Goal: Transaction & Acquisition: Purchase product/service

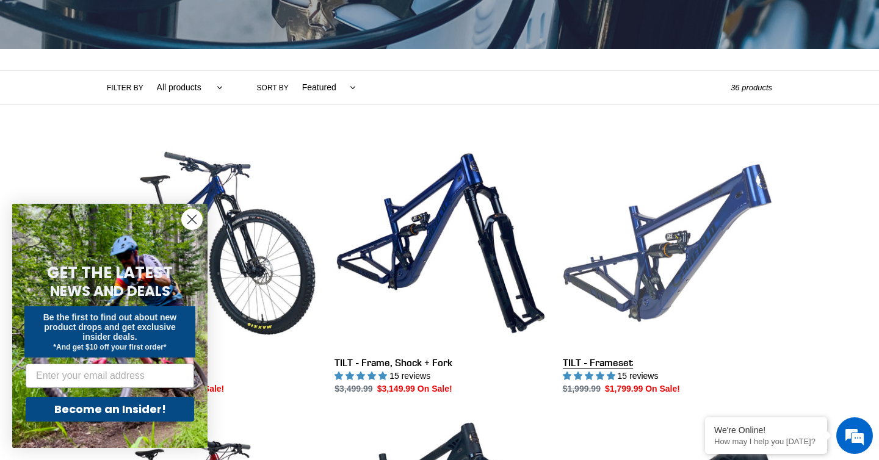
click at [628, 238] on link "TILT - Frameset" at bounding box center [667, 267] width 209 height 257
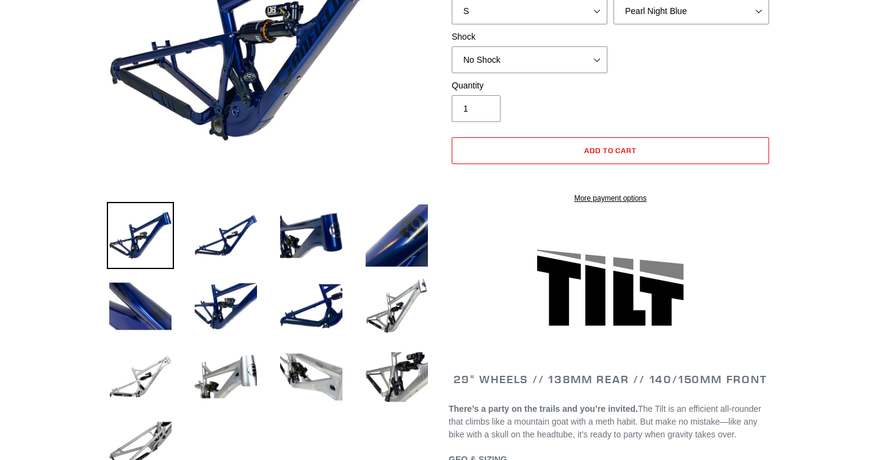
select select "highest-rating"
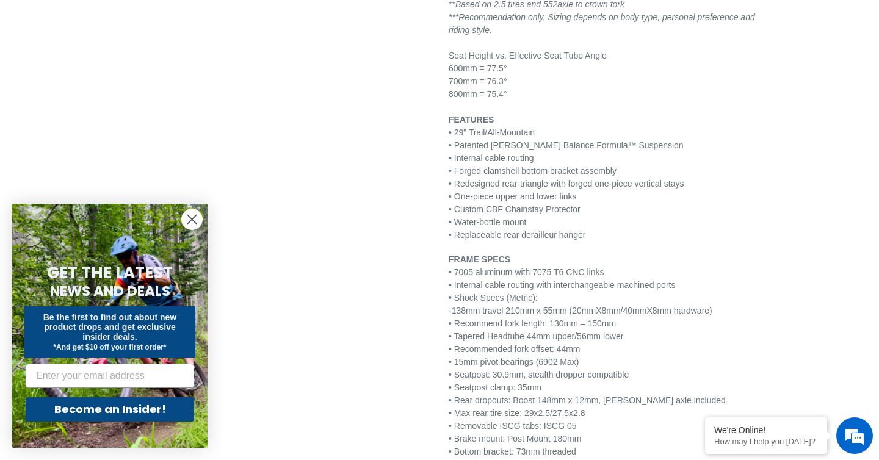
scroll to position [1441, 0]
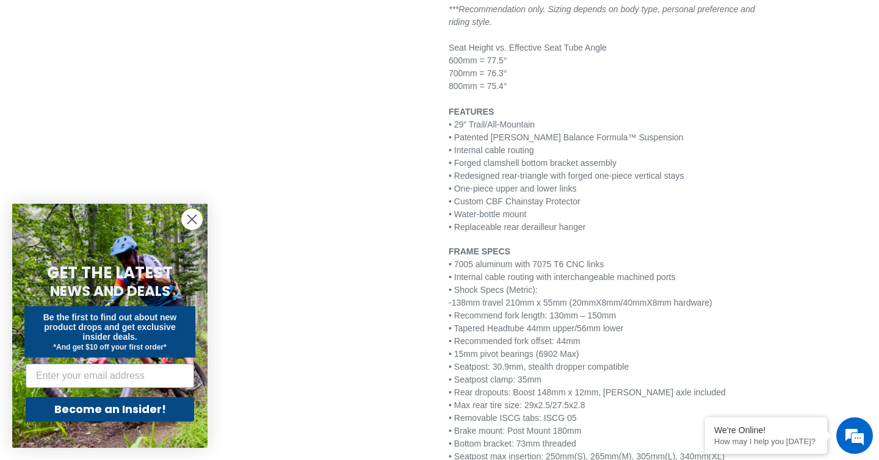
click at [192, 218] on circle "Close dialog" at bounding box center [192, 219] width 20 height 20
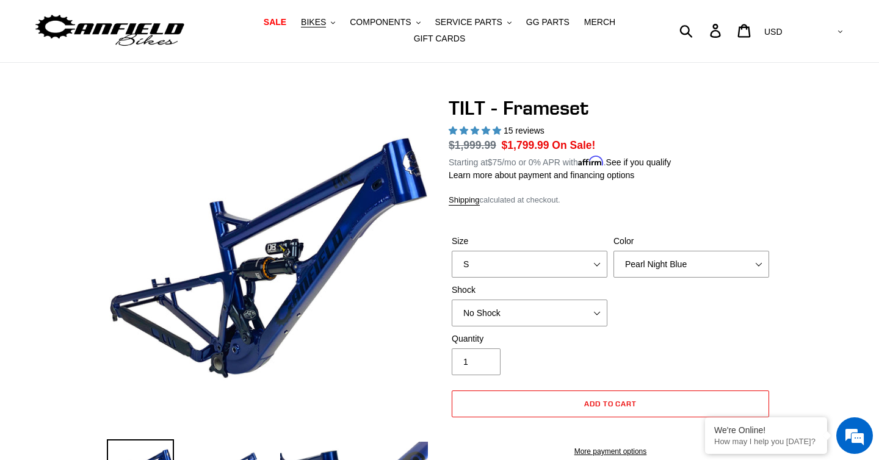
scroll to position [0, 0]
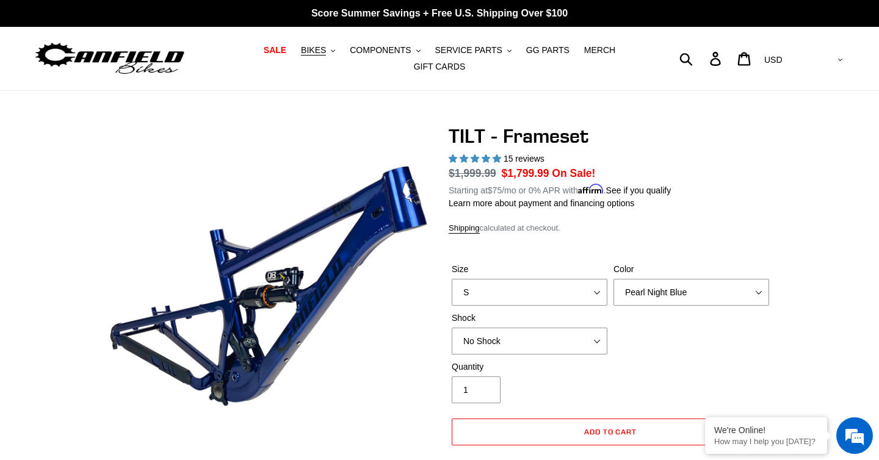
click at [101, 54] on img at bounding box center [110, 59] width 153 height 38
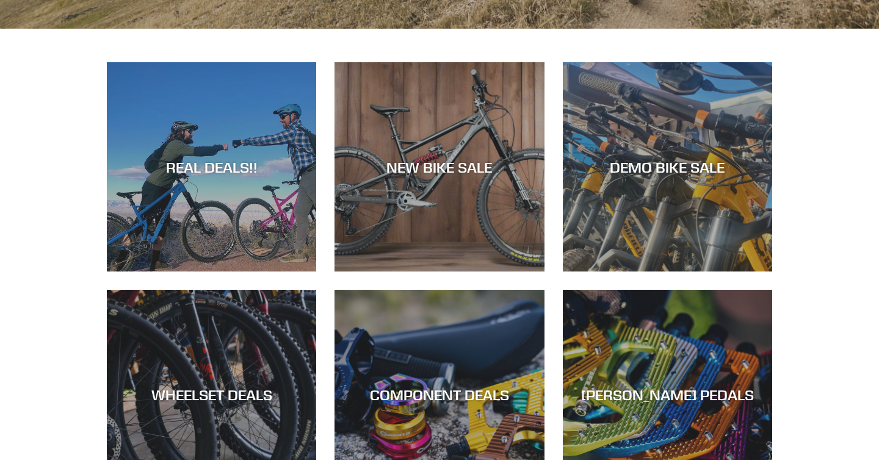
scroll to position [473, 0]
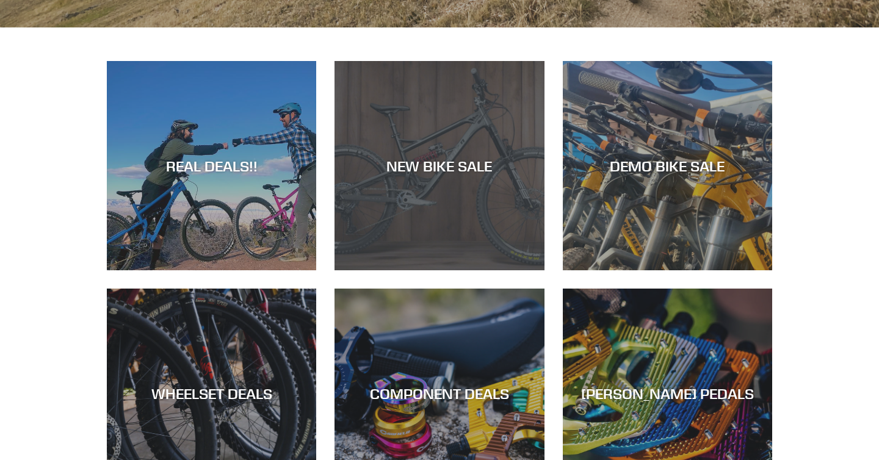
click at [457, 161] on div "NEW BIKE SALE" at bounding box center [439, 166] width 209 height 18
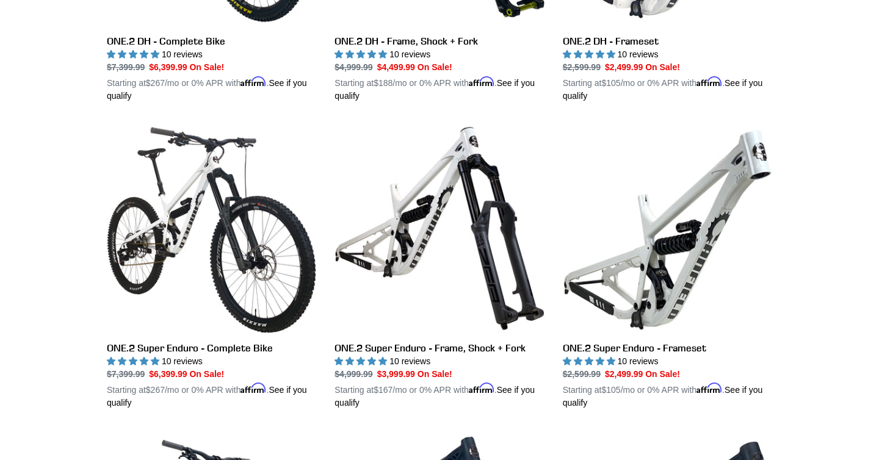
scroll to position [852, 0]
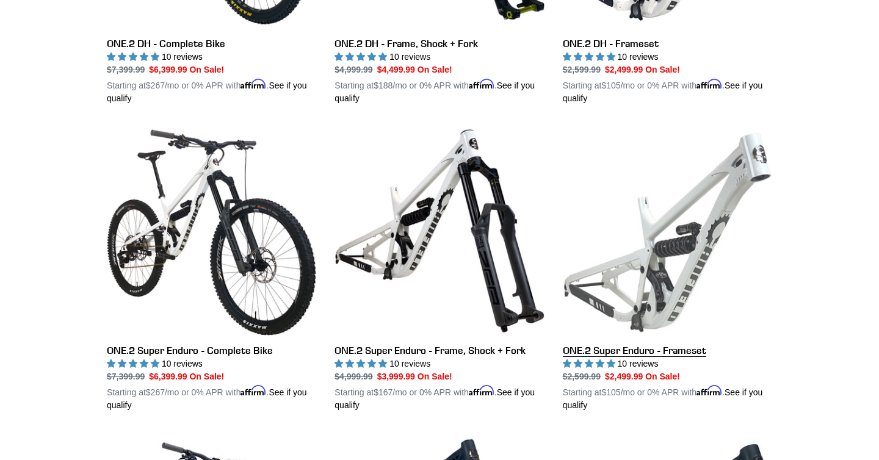
click at [703, 217] on link "ONE.2 Super Enduro - Frameset" at bounding box center [667, 269] width 209 height 286
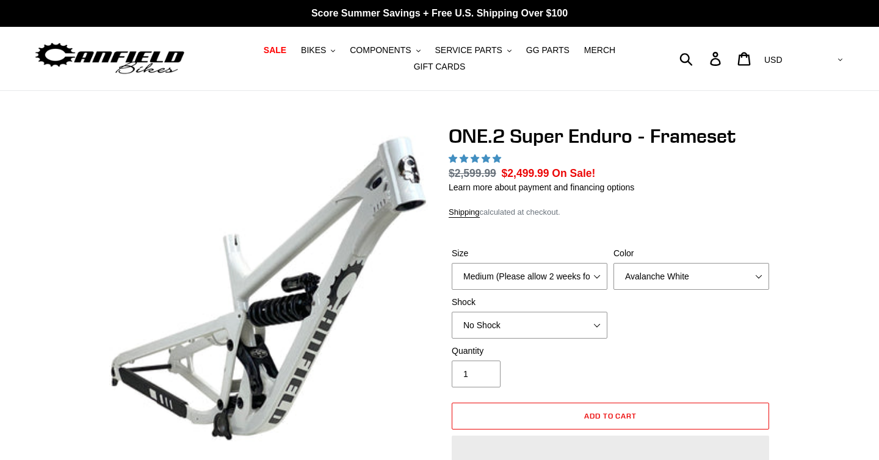
select select "highest-rating"
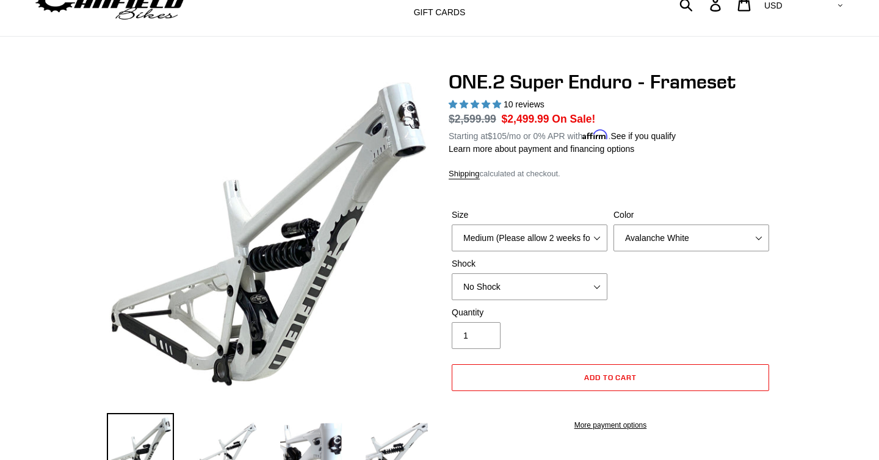
scroll to position [85, 0]
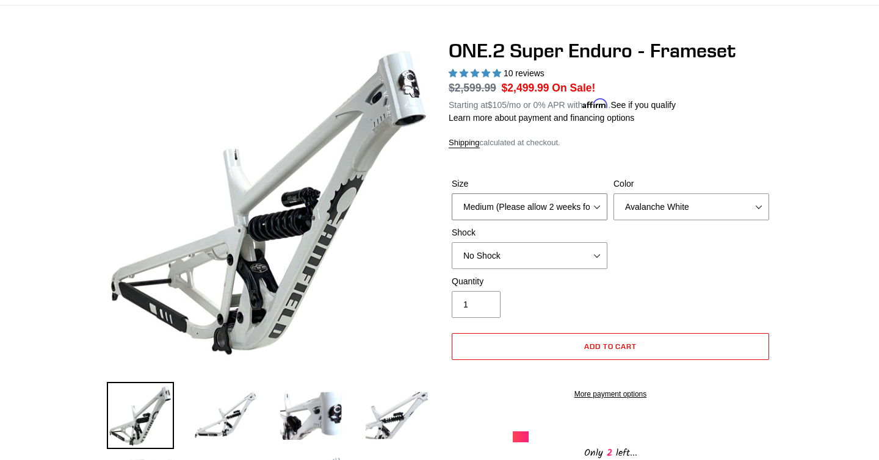
click at [600, 213] on select "Medium (Please allow 2 weeks for delivery) Large (Sold Out)" at bounding box center [530, 207] width 156 height 27
click at [452, 201] on select "Medium (Please allow 2 weeks for delivery) Large (Sold Out)" at bounding box center [530, 207] width 156 height 27
click at [758, 212] on select "Avalanche White Bentonite Grey" at bounding box center [691, 207] width 156 height 27
click at [613, 201] on select "Avalanche White Bentonite Grey" at bounding box center [691, 207] width 156 height 27
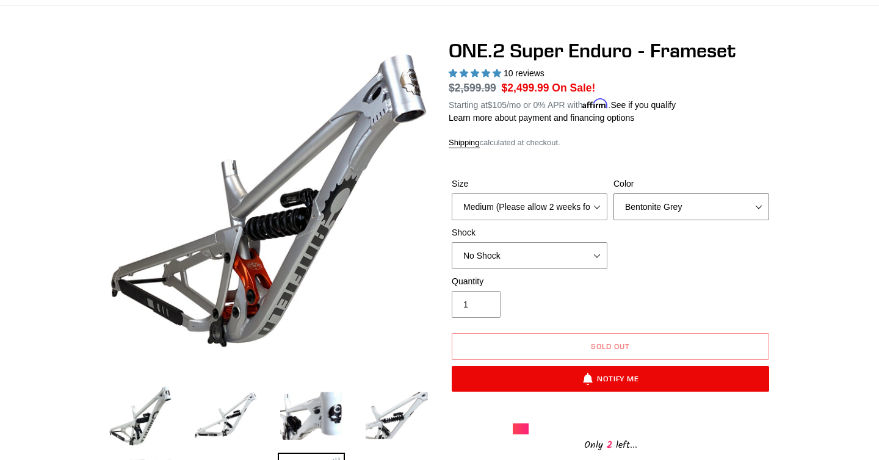
click at [756, 211] on select "Avalanche White Bentonite Grey" at bounding box center [691, 207] width 156 height 27
select select "Avalanche White"
click at [613, 201] on select "Avalanche White Bentonite Grey" at bounding box center [691, 207] width 156 height 27
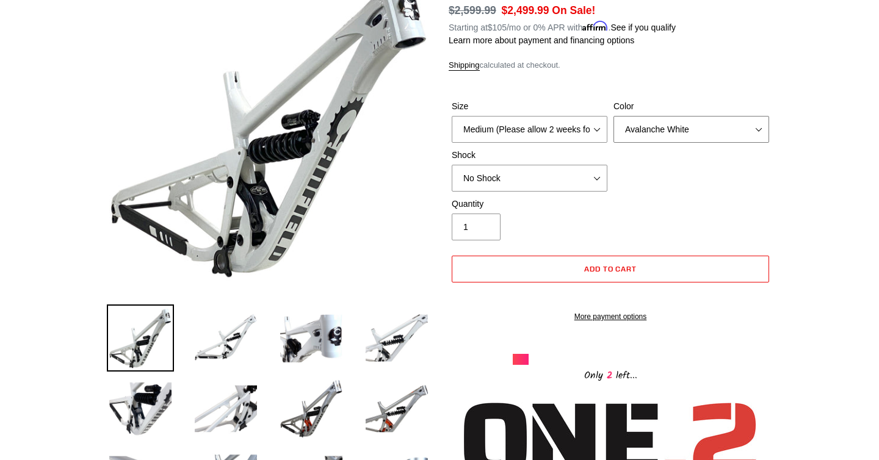
scroll to position [122, 0]
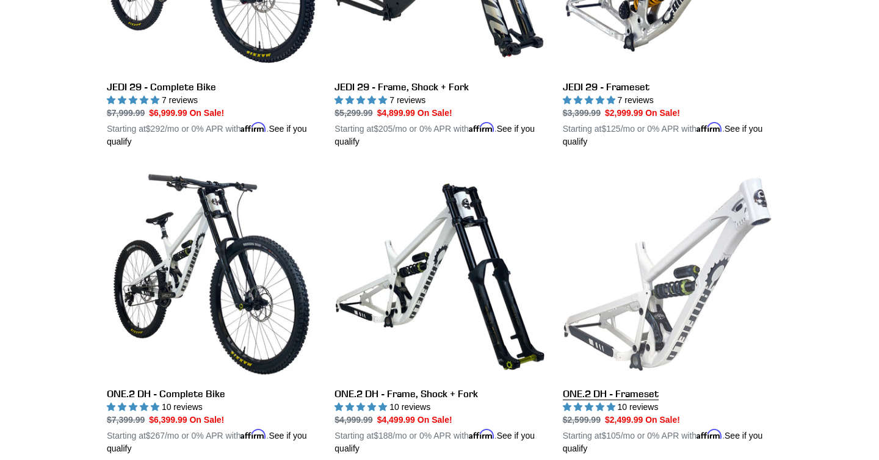
scroll to position [539, 0]
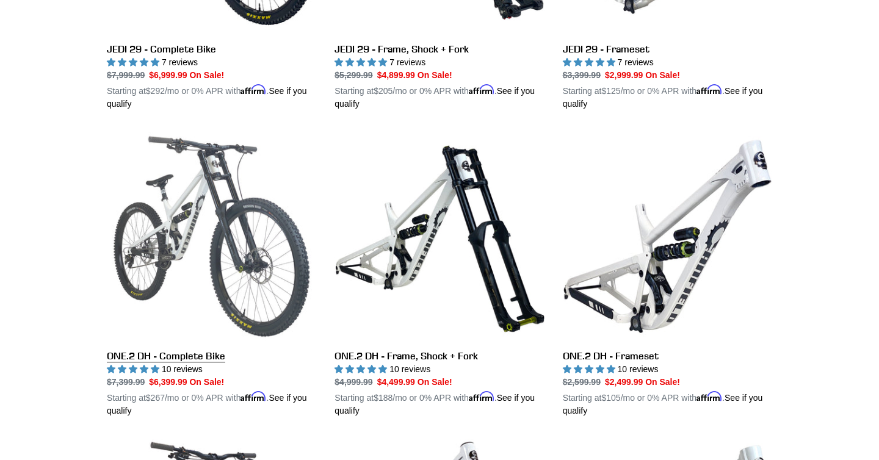
click at [167, 216] on link "ONE.2 DH - Complete Bike" at bounding box center [211, 275] width 209 height 286
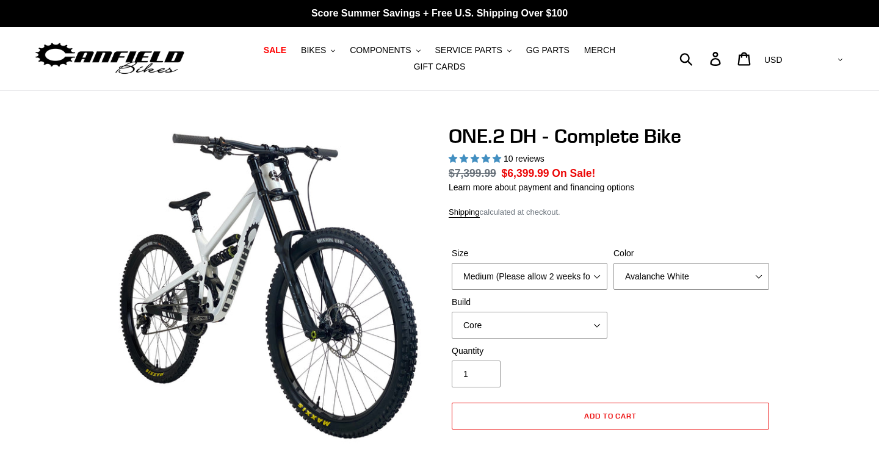
select select "highest-rating"
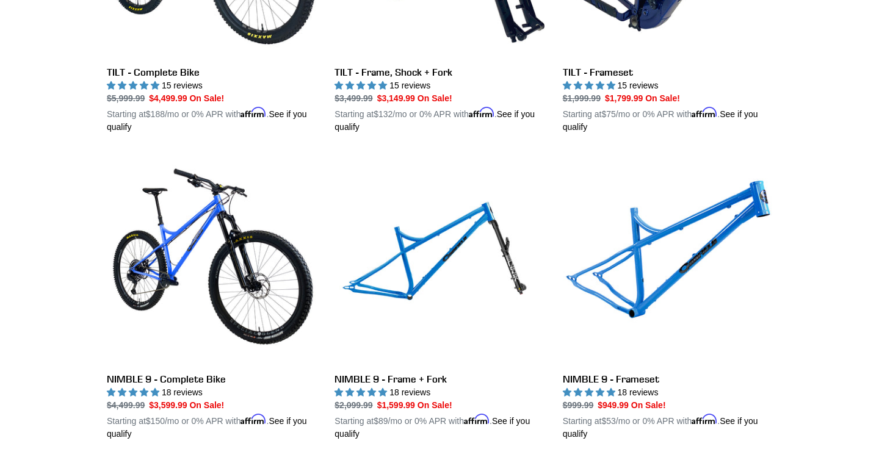
scroll to position [1747, 0]
